Goal: Information Seeking & Learning: Understand process/instructions

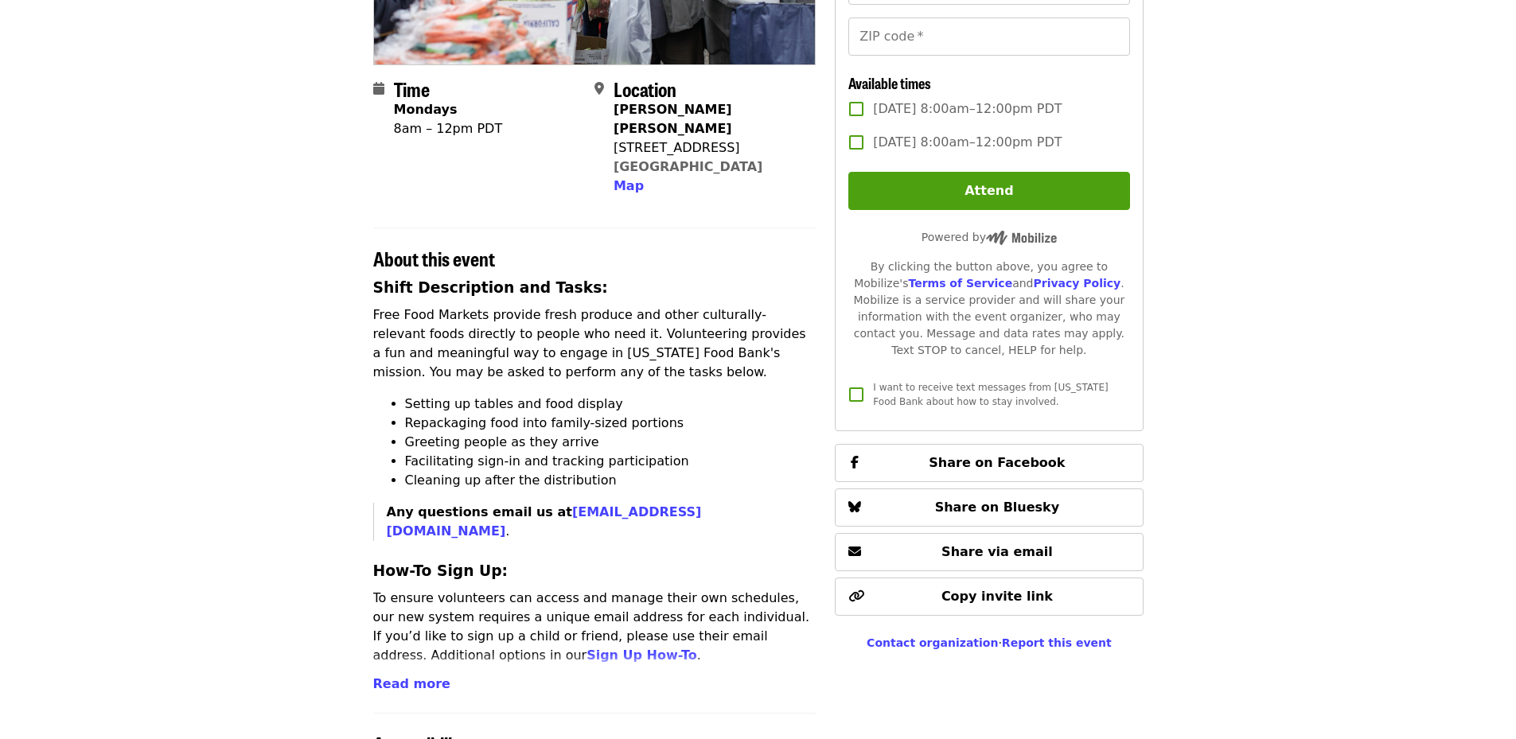
scroll to position [398, 0]
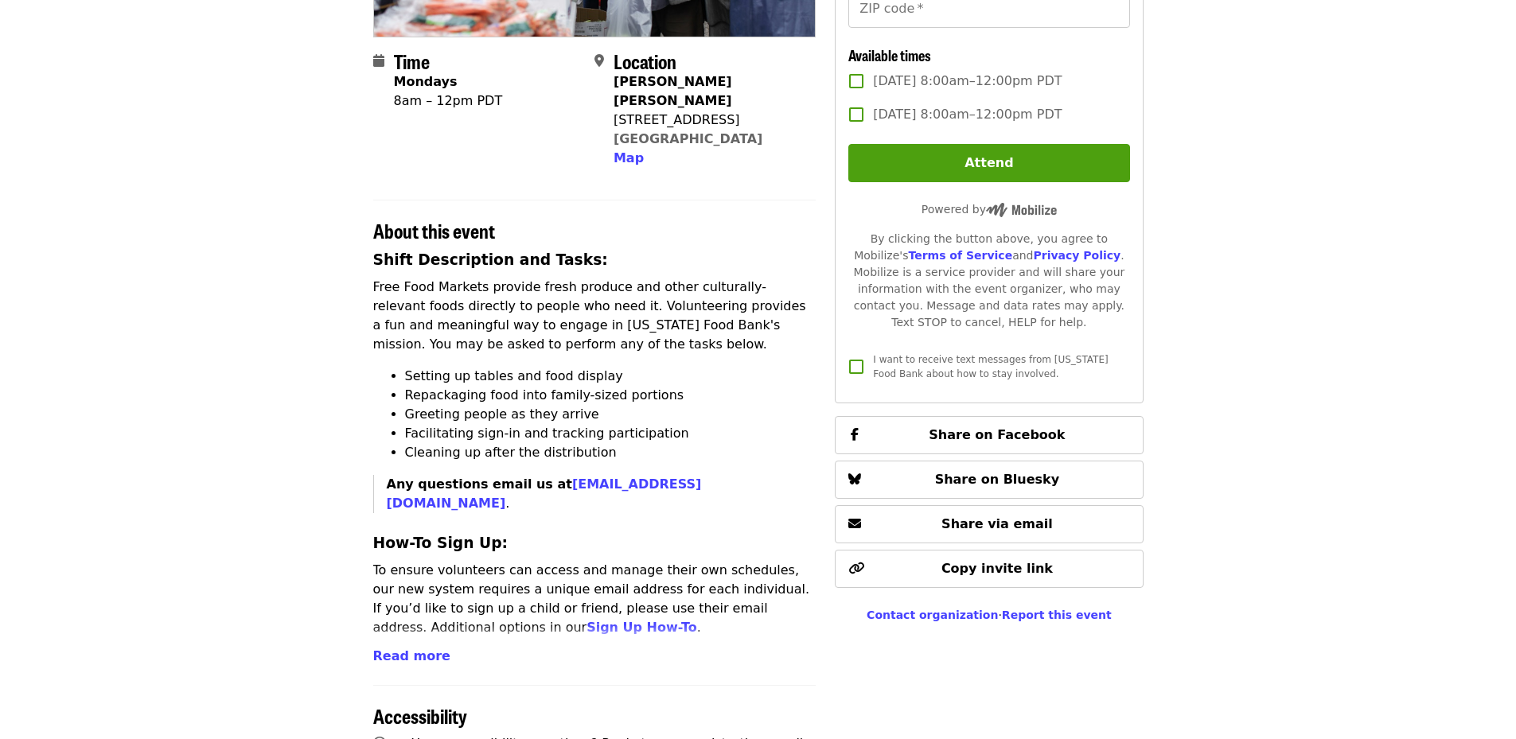
click at [450, 367] on li "Setting up tables and food display" at bounding box center [610, 376] width 411 height 19
click at [472, 386] on li "Repackaging food into family-sized portions" at bounding box center [610, 395] width 411 height 19
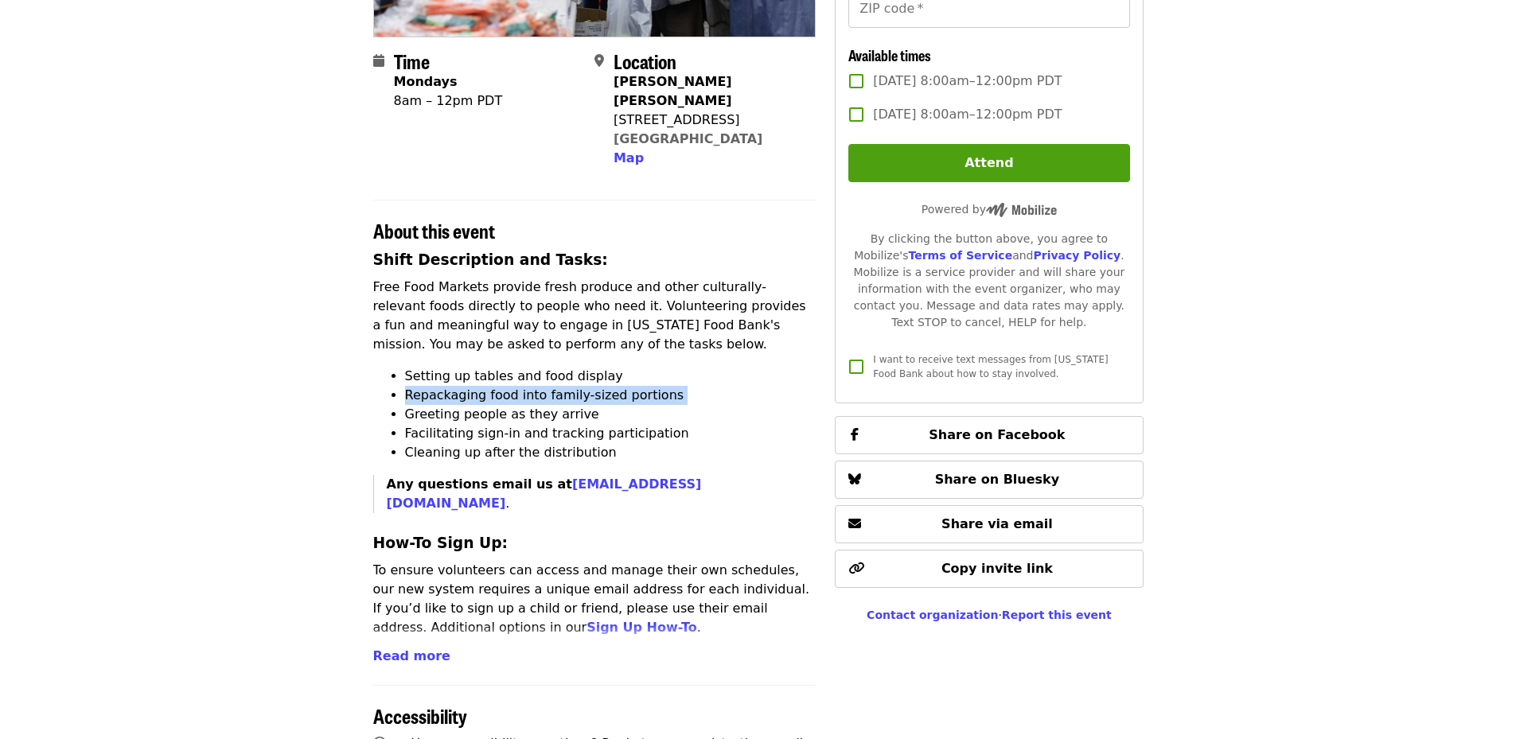
click at [472, 386] on li "Repackaging food into family-sized portions" at bounding box center [610, 395] width 411 height 19
click at [485, 405] on li "Greeting people as they arrive" at bounding box center [610, 414] width 411 height 19
click at [505, 424] on li "Facilitating sign-in and tracking participation" at bounding box center [610, 433] width 411 height 19
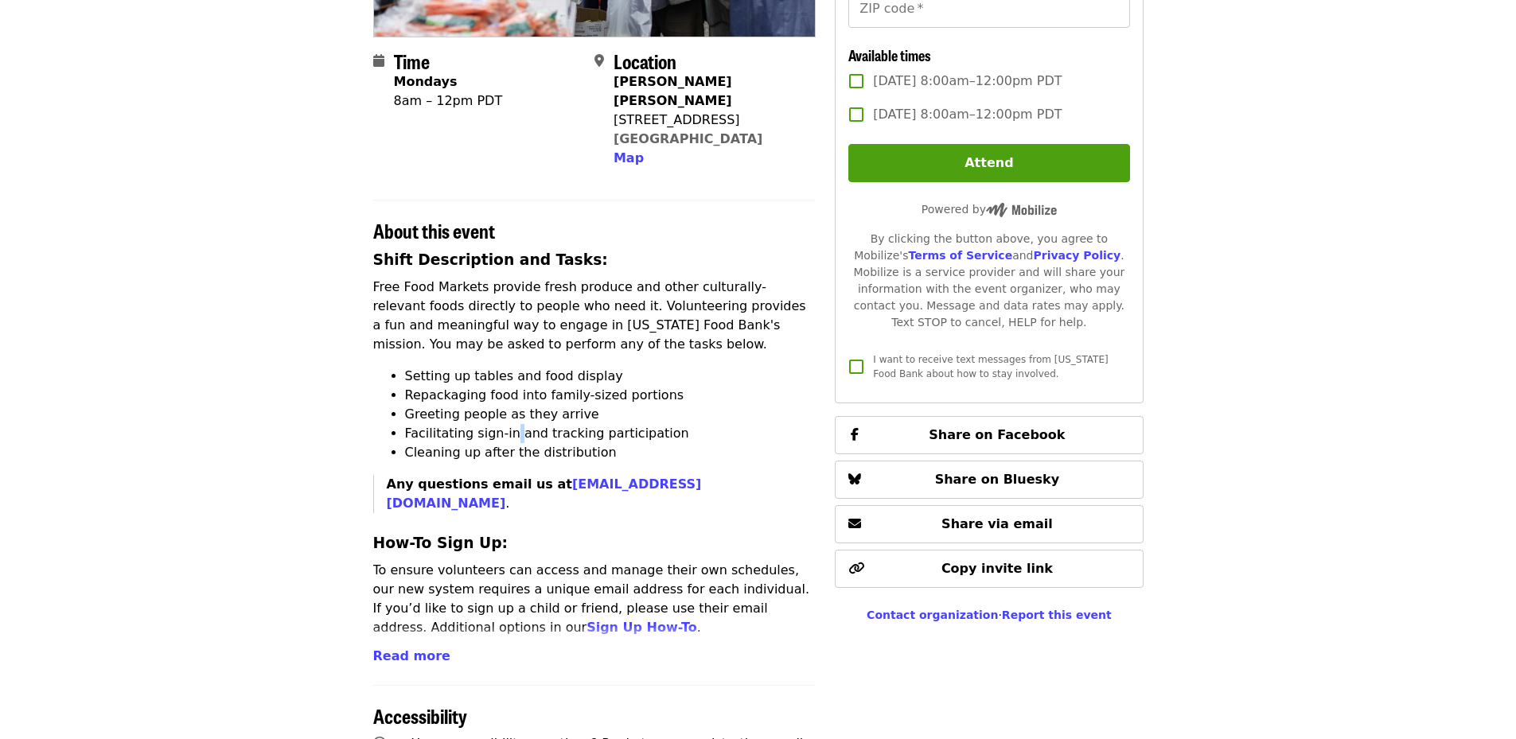
click at [505, 424] on li "Facilitating sign-in and tracking participation" at bounding box center [610, 433] width 411 height 19
click at [515, 443] on li "Cleaning up after the distribution" at bounding box center [610, 452] width 411 height 19
click at [514, 443] on li "Cleaning up after the distribution" at bounding box center [610, 452] width 411 height 19
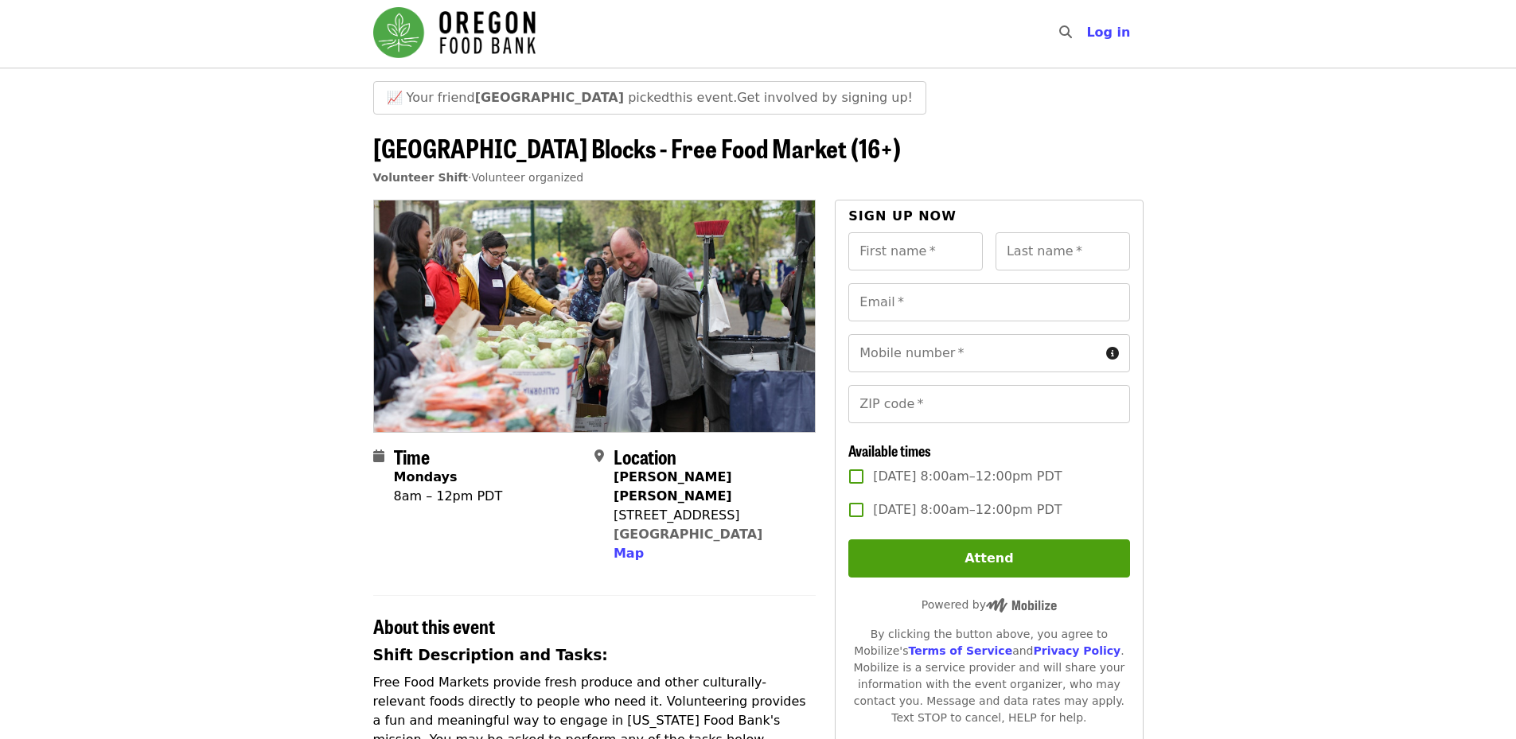
scroll to position [0, 0]
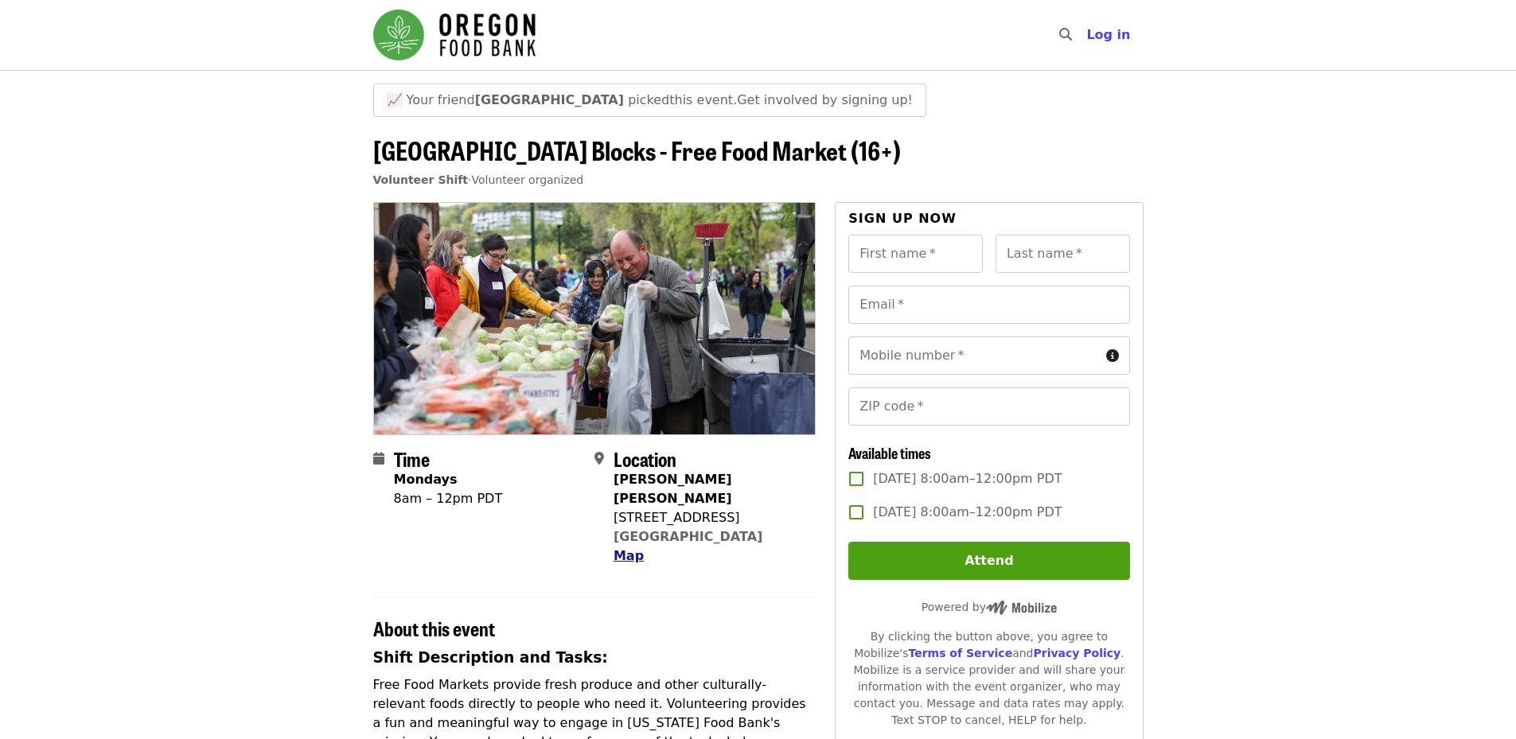
click at [633, 548] on span "Map" at bounding box center [629, 555] width 30 height 15
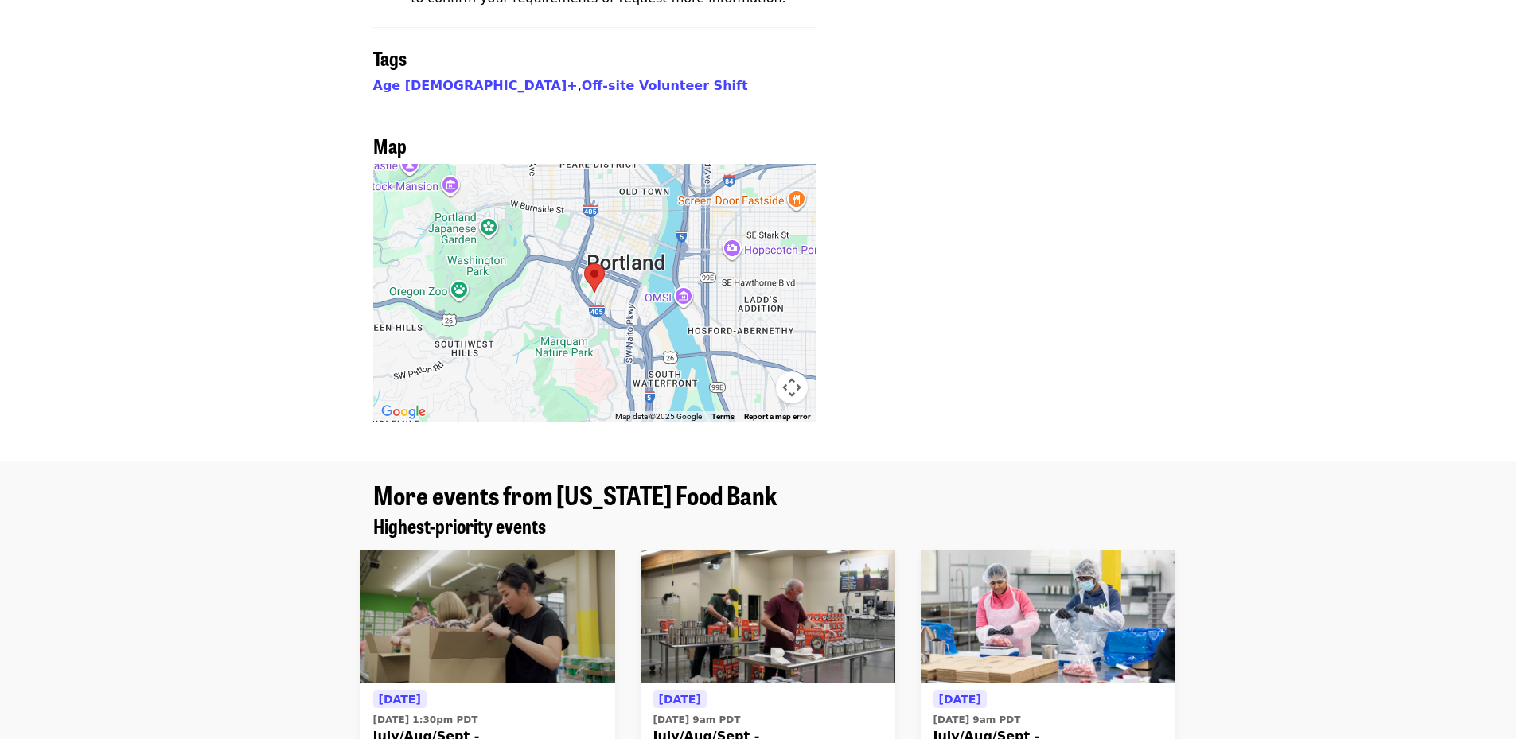
scroll to position [1258, 0]
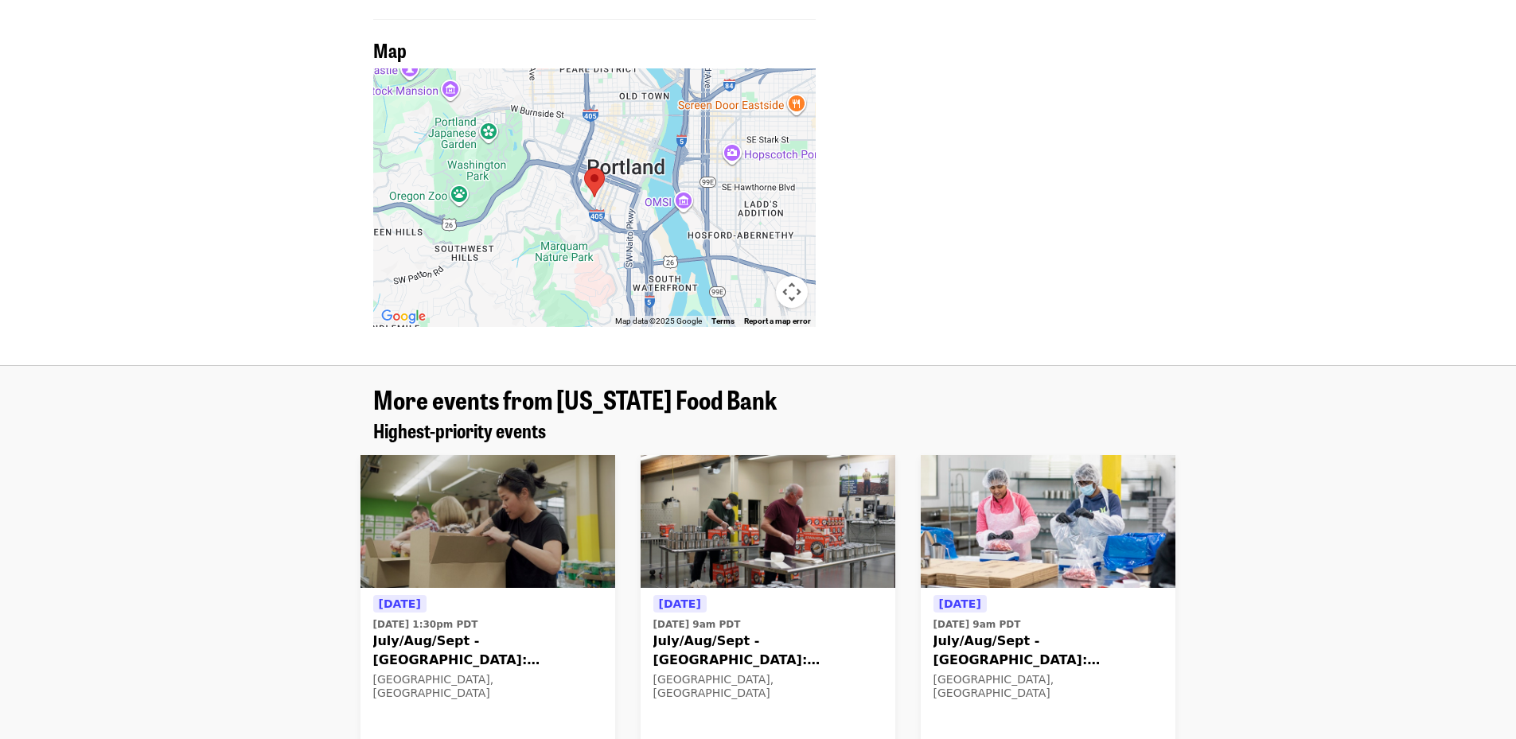
click at [622, 181] on div at bounding box center [594, 197] width 443 height 259
drag, startPoint x: 423, startPoint y: 208, endPoint x: 278, endPoint y: 205, distance: 144.9
